Goal: Navigation & Orientation: Understand site structure

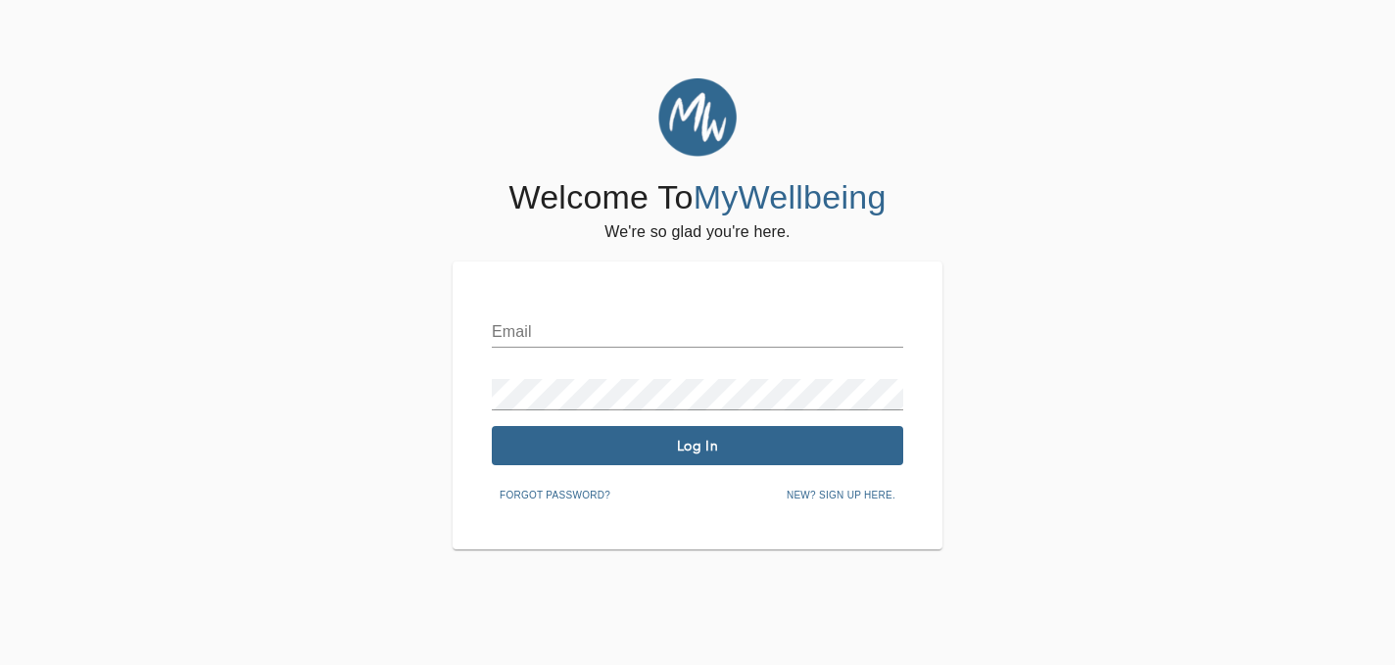
scroll to position [78, 0]
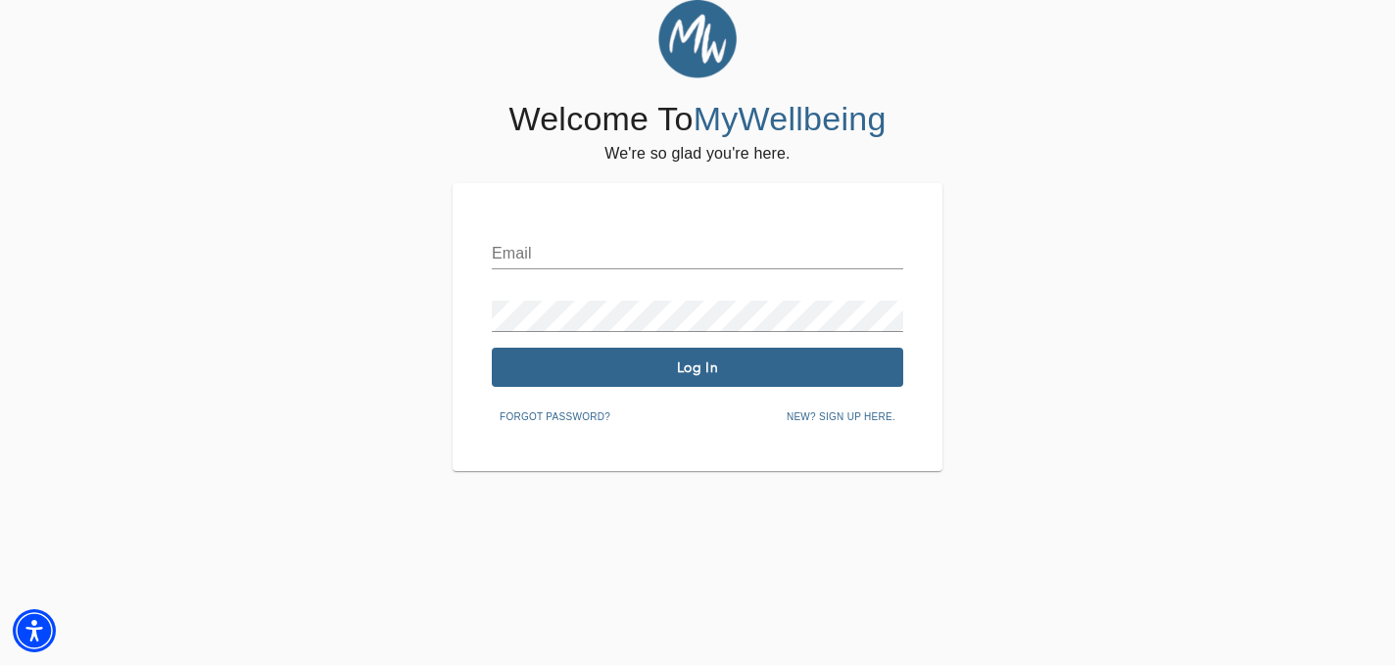
click at [680, 266] on input "text" at bounding box center [697, 253] width 411 height 31
type input "[EMAIL_ADDRESS][DOMAIN_NAME]"
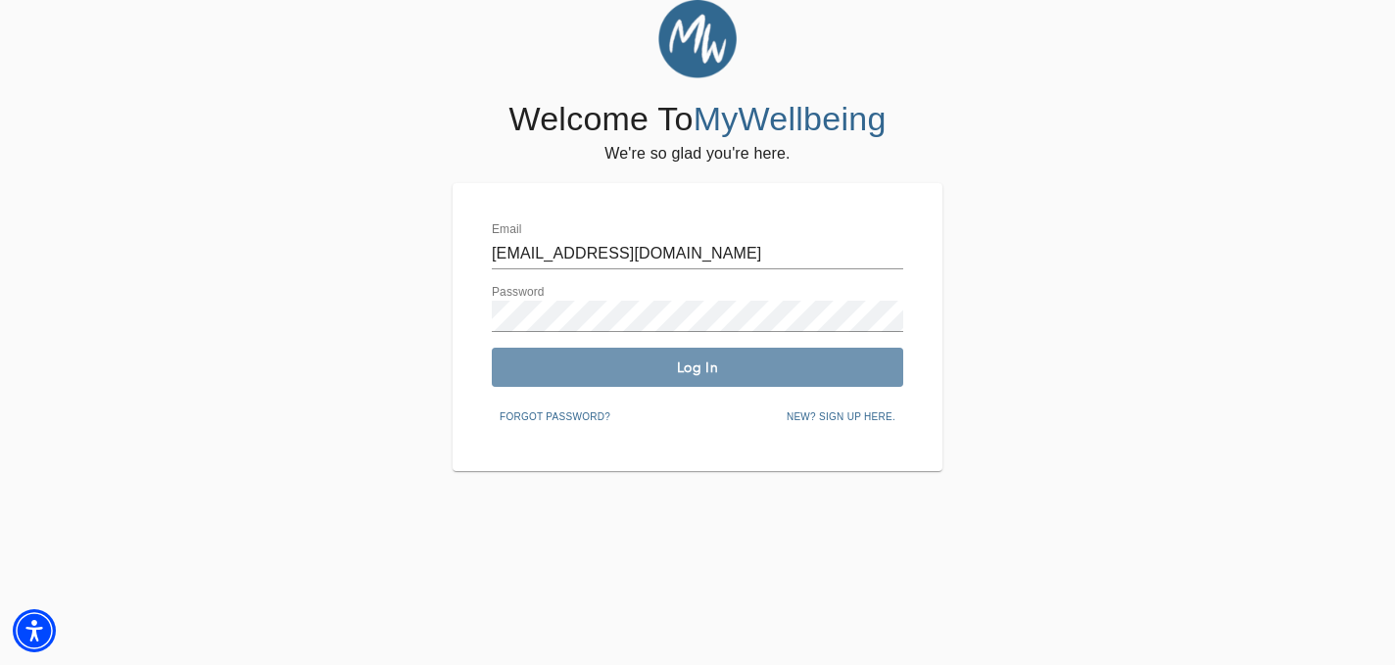
click at [709, 375] on span "Log In" at bounding box center [697, 367] width 396 height 19
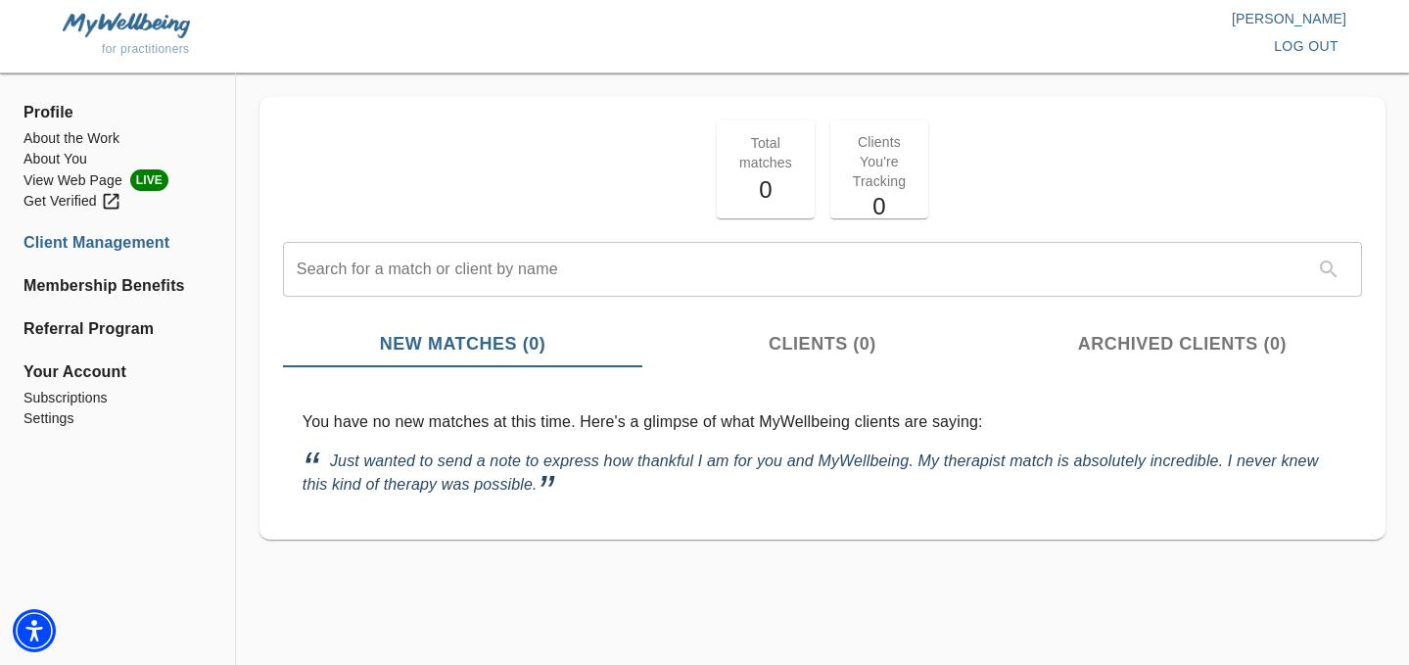
click at [758, 350] on span "Clients (0)" at bounding box center [822, 344] width 336 height 26
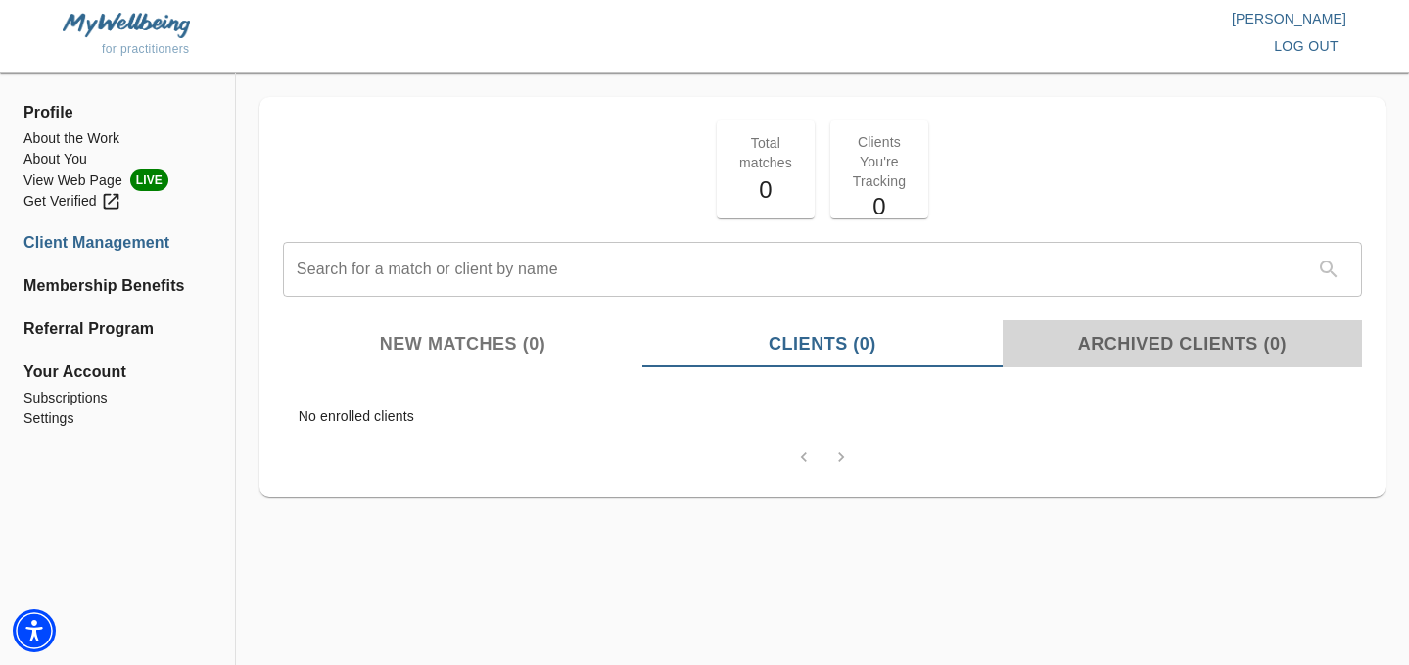
click at [1108, 333] on span "Archived Clients (0)" at bounding box center [1183, 344] width 336 height 26
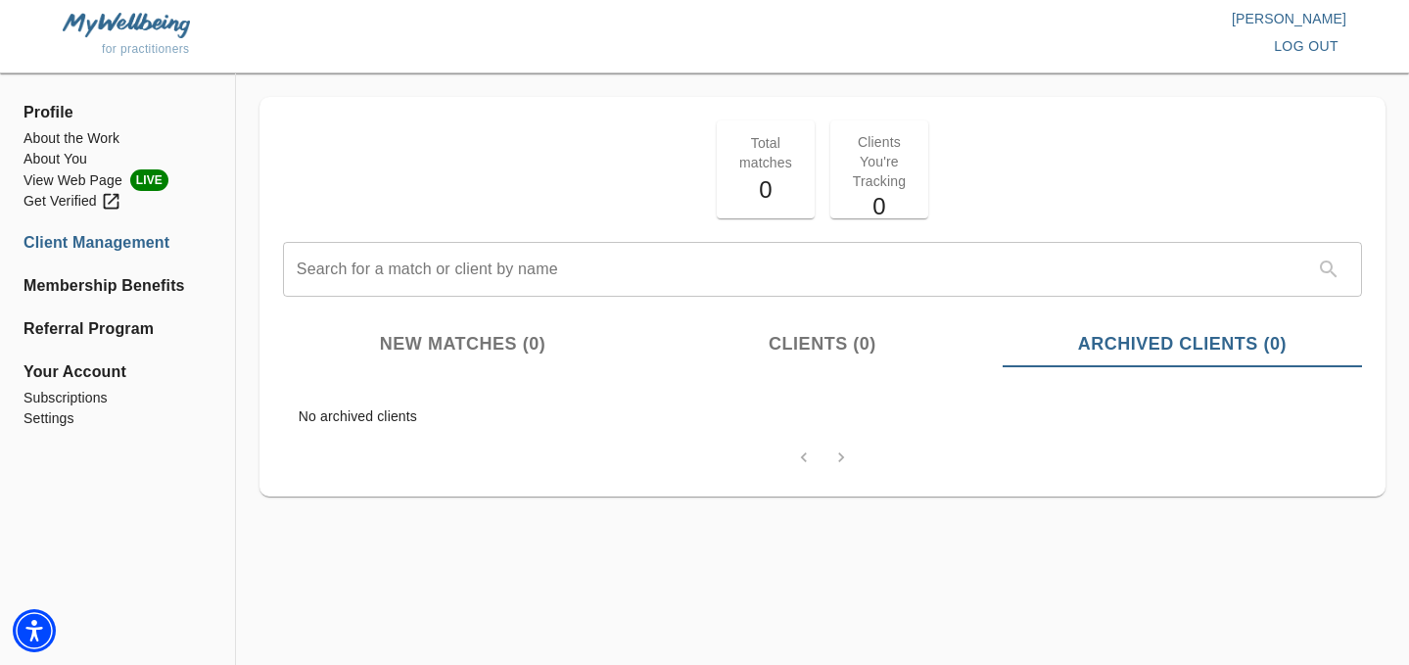
click at [425, 347] on span "New Matches (0)" at bounding box center [463, 344] width 336 height 26
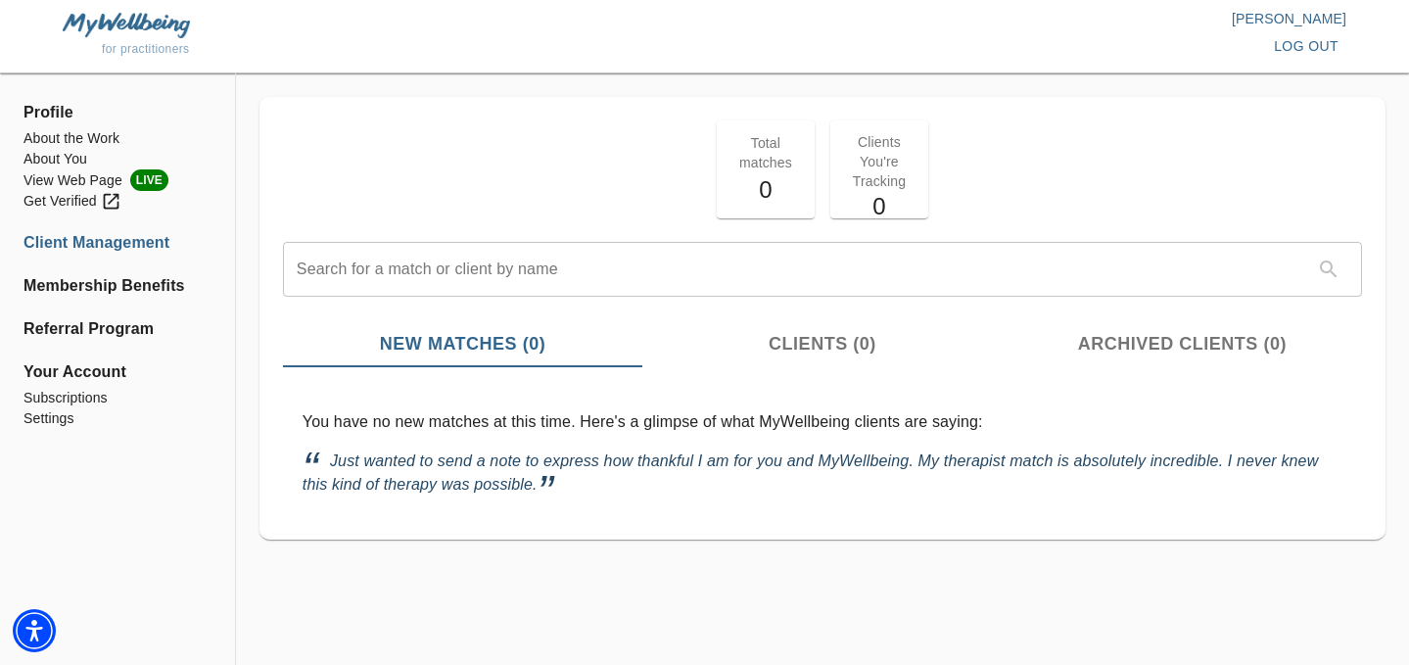
click at [888, 173] on p "Clients You're Tracking" at bounding box center [879, 161] width 74 height 59
click at [778, 154] on p "Total matches" at bounding box center [766, 152] width 74 height 39
click at [71, 135] on li "About the Work" at bounding box center [118, 138] width 188 height 21
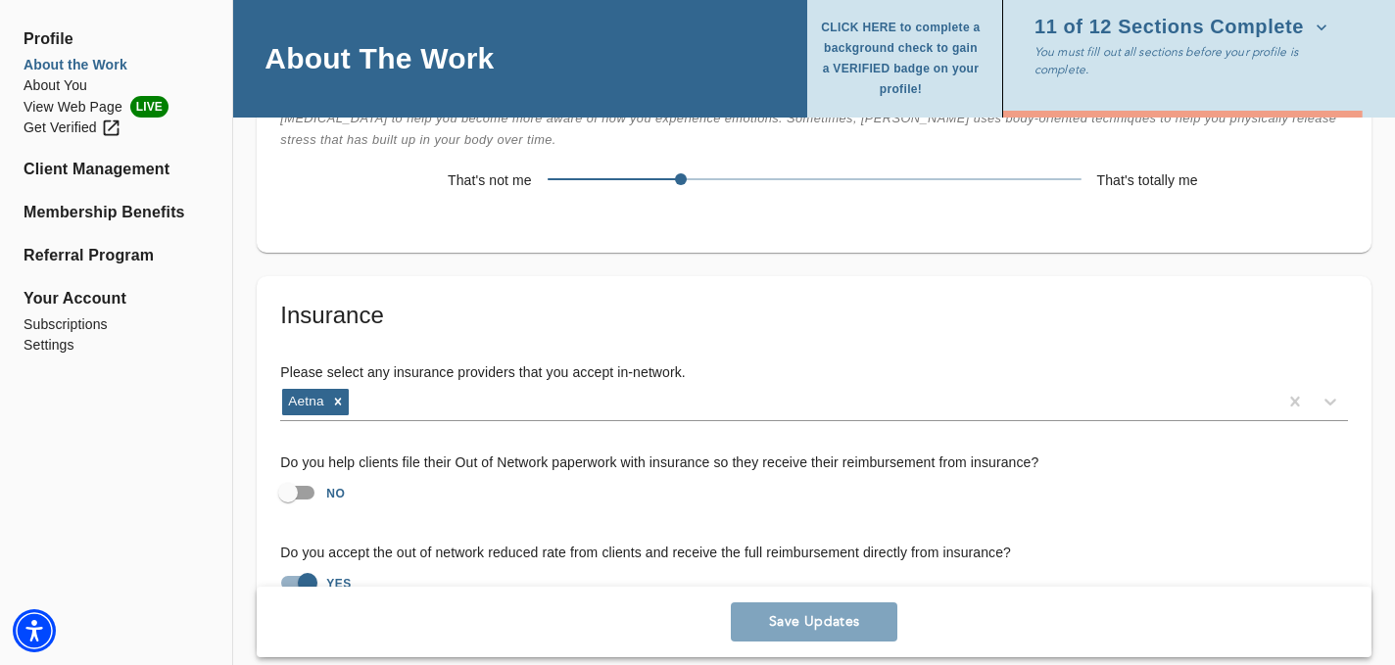
scroll to position [3915, 0]
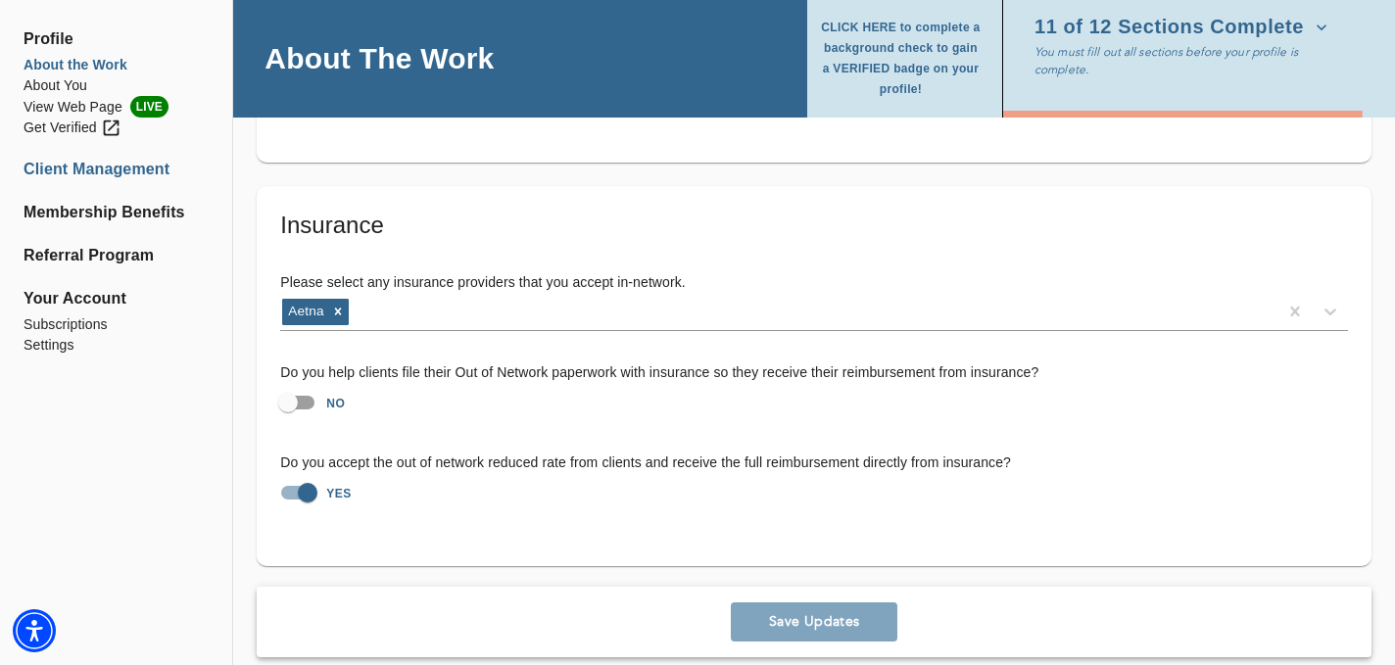
click at [86, 164] on li "Client Management" at bounding box center [116, 170] width 185 height 24
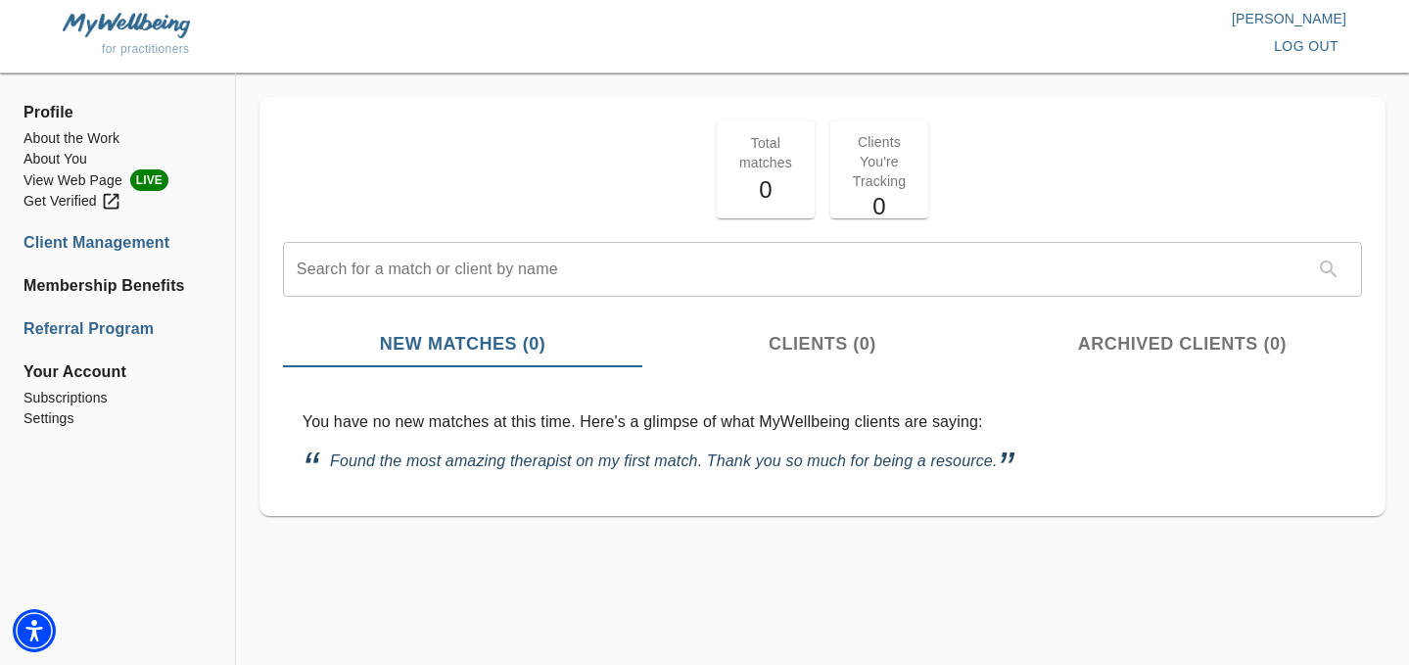
click at [78, 320] on li "Referral Program" at bounding box center [118, 329] width 188 height 24
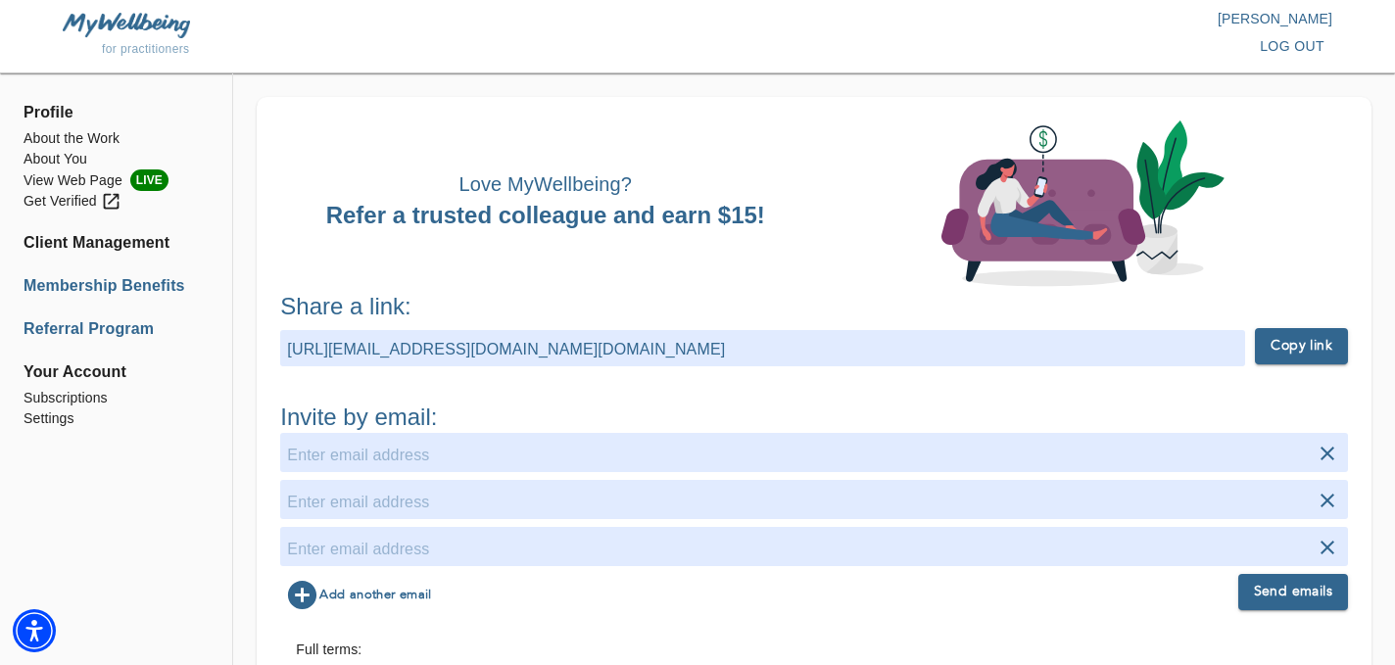
click at [68, 289] on li "Membership Benefits" at bounding box center [116, 286] width 185 height 24
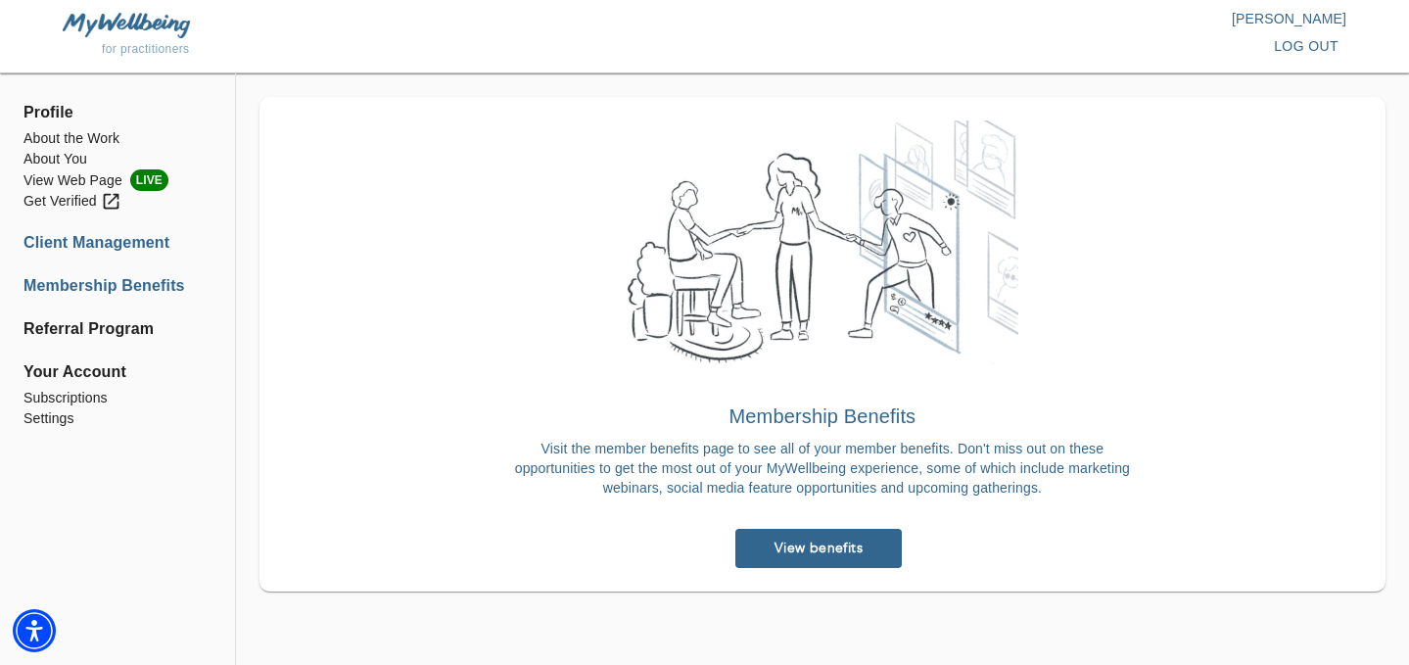
click at [67, 244] on li "Client Management" at bounding box center [118, 243] width 188 height 24
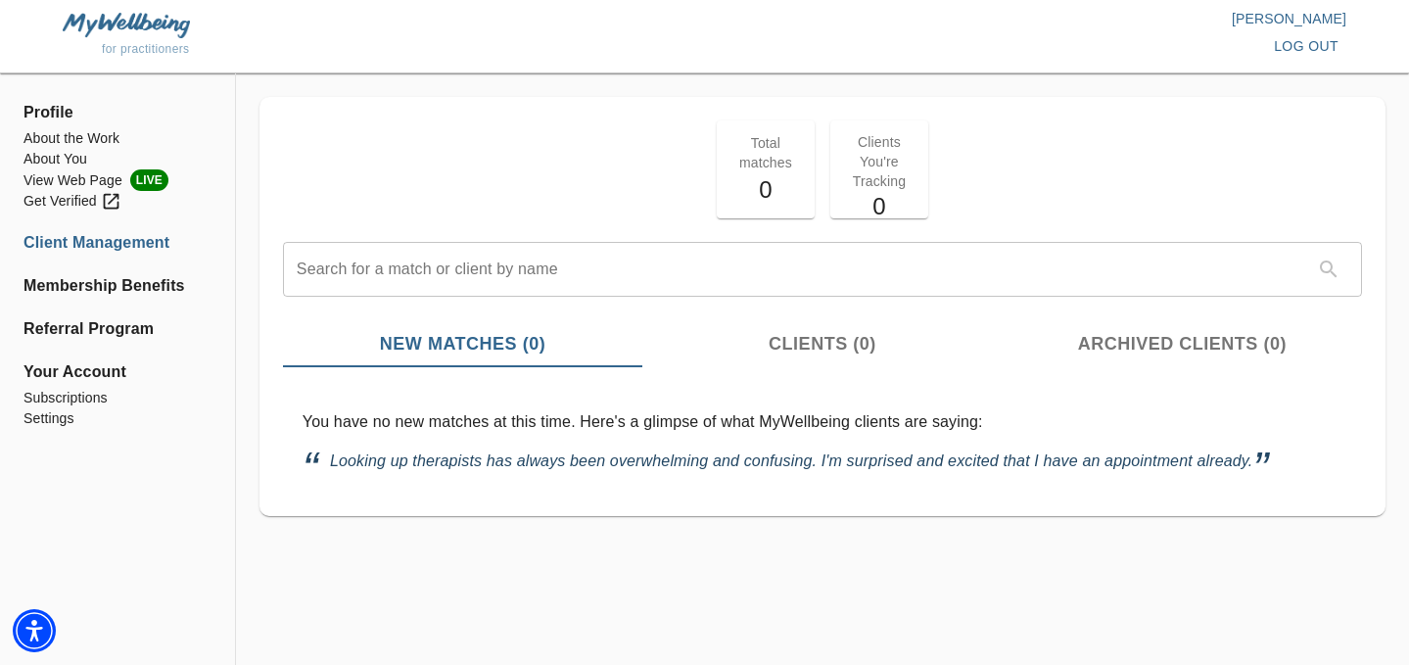
click at [57, 113] on span "Profile" at bounding box center [118, 113] width 188 height 24
click at [58, 130] on li "About the Work" at bounding box center [118, 138] width 188 height 21
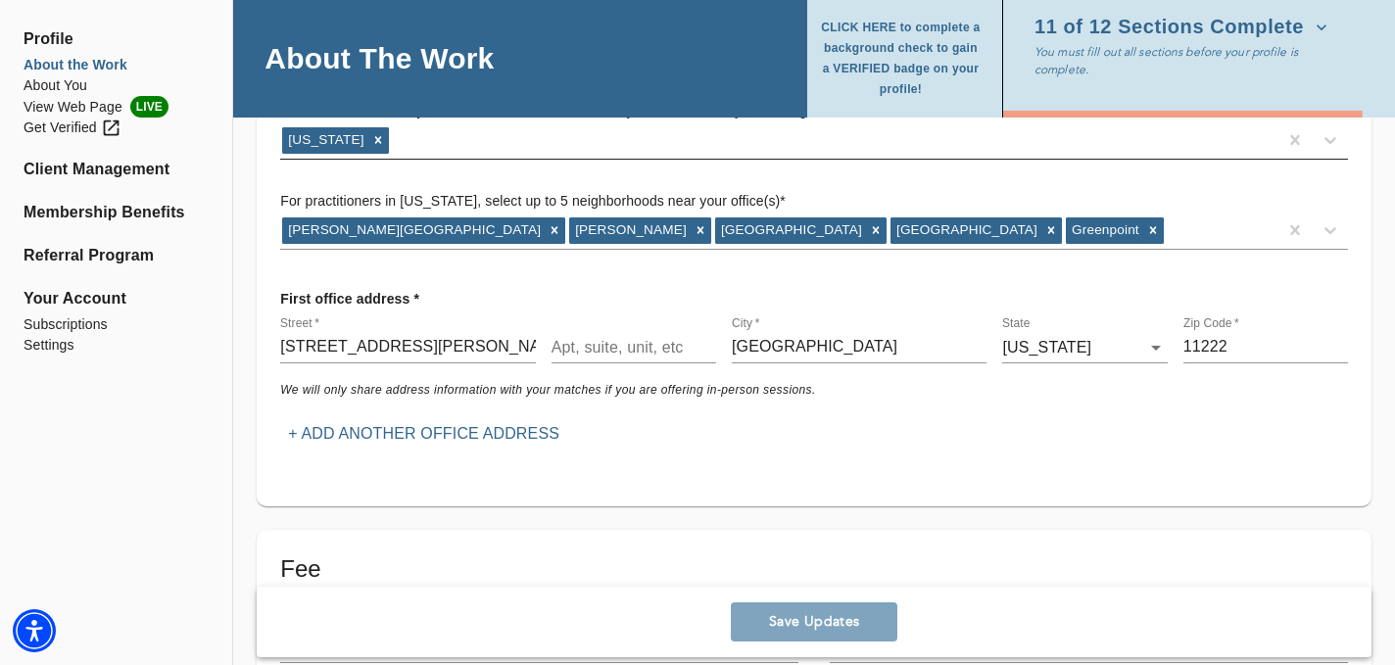
scroll to position [300, 0]
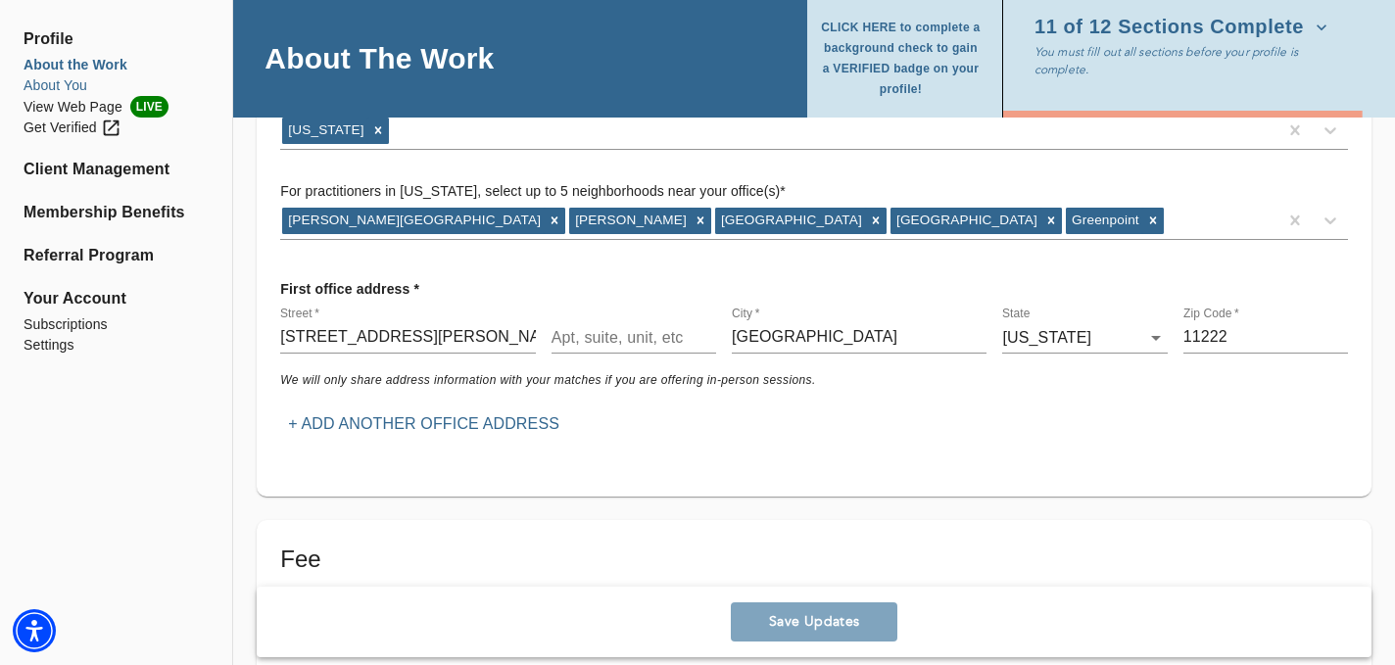
click at [60, 88] on li "About You" at bounding box center [116, 85] width 185 height 21
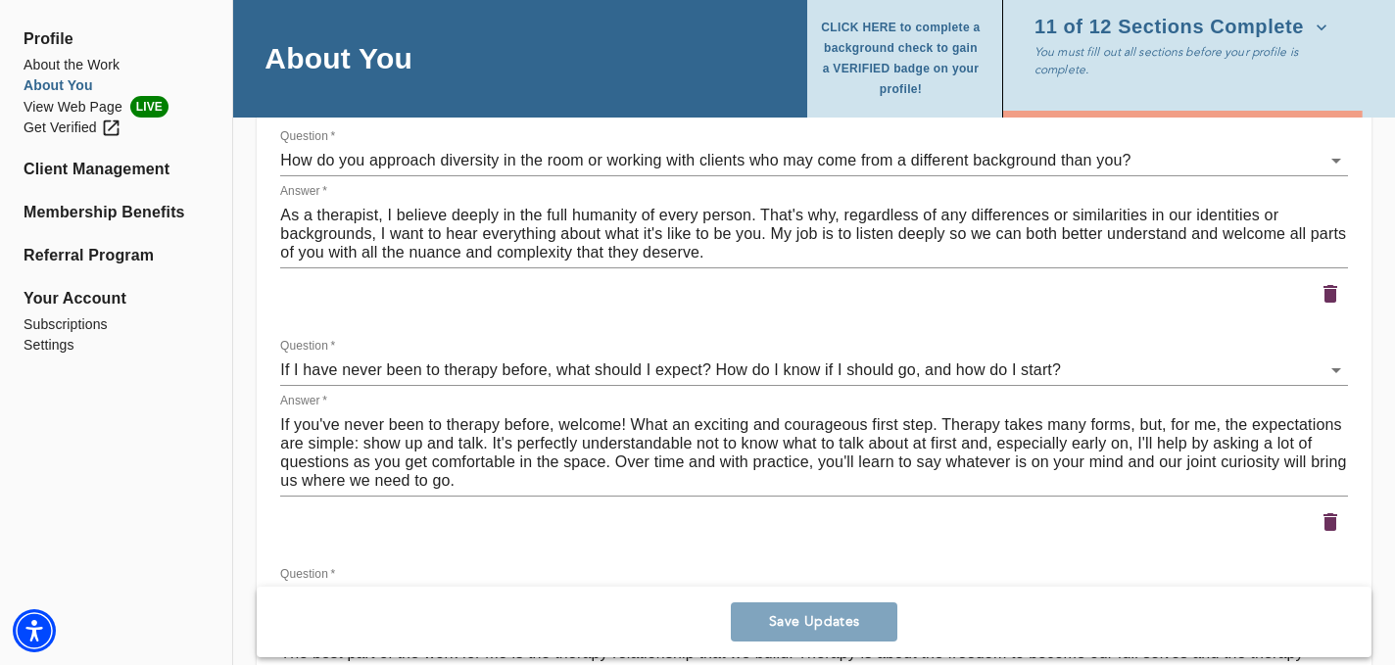
scroll to position [2711, 0]
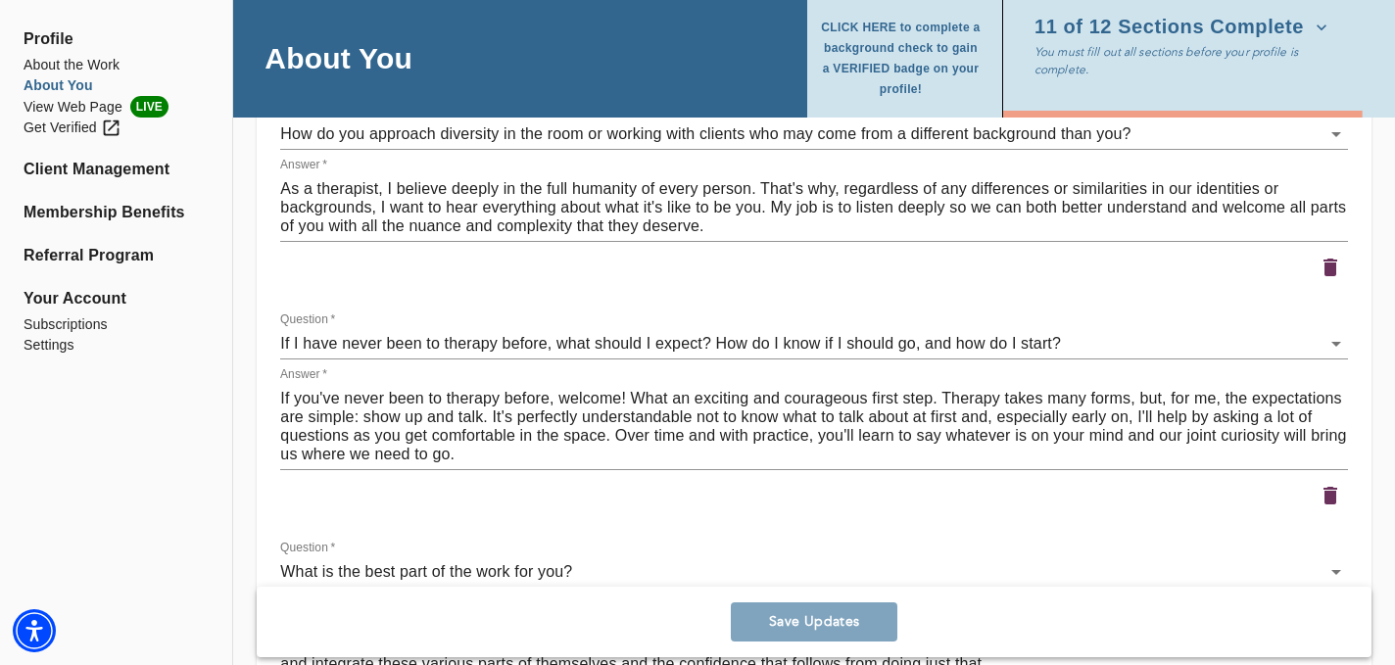
click at [400, 440] on textarea "If you've never been to therapy before, welcome! What an exciting and courageou…" at bounding box center [813, 426] width 1067 height 74
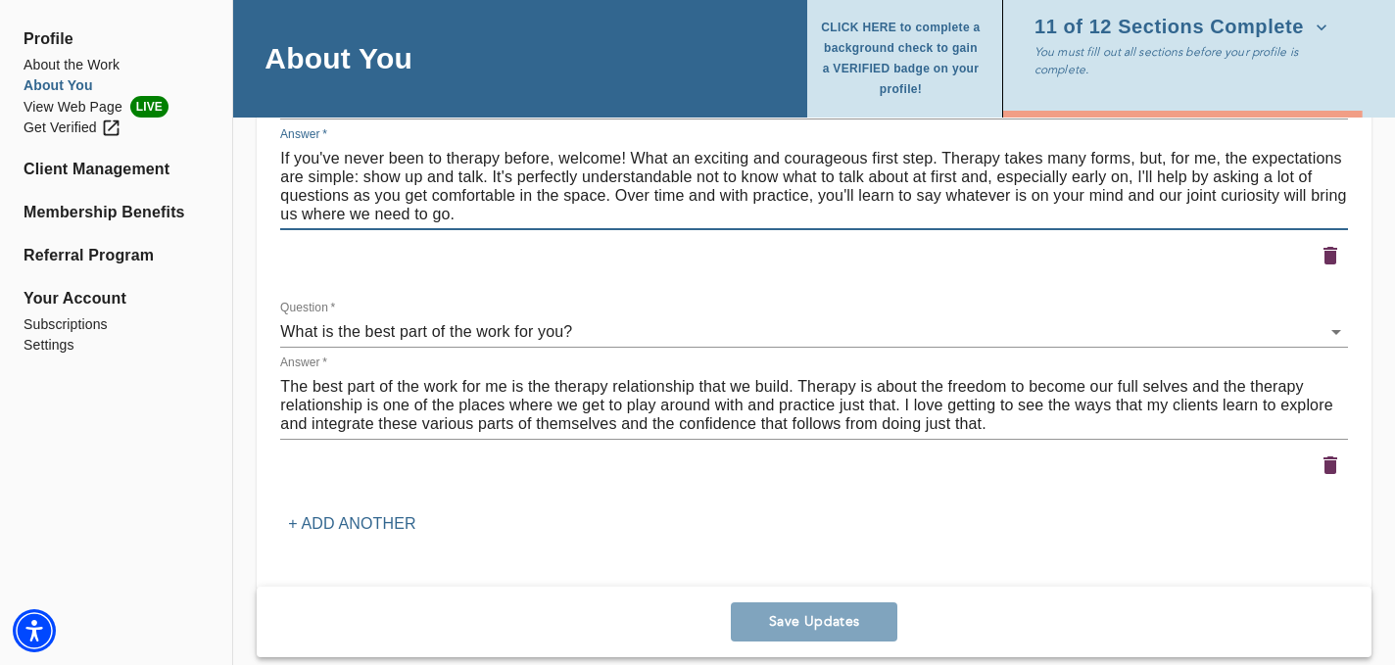
scroll to position [2957, 0]
